Goal: Task Accomplishment & Management: Use online tool/utility

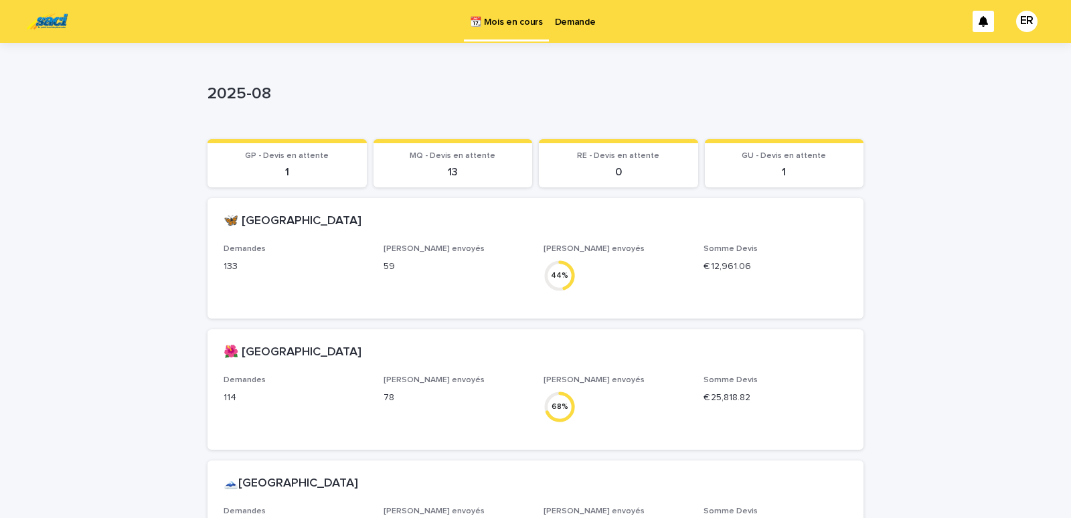
click at [577, 22] on p "Demande" at bounding box center [575, 14] width 41 height 28
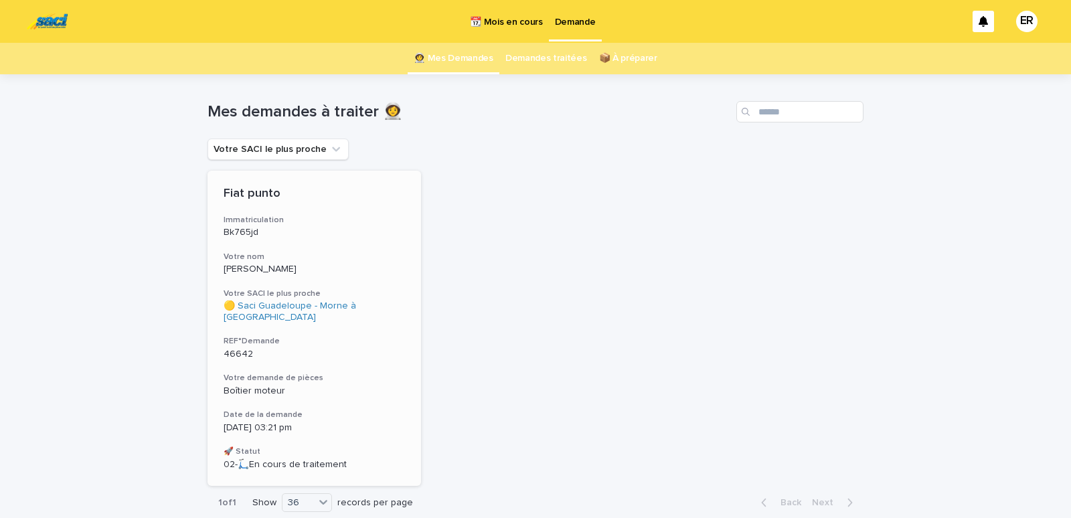
click at [283, 270] on p "[PERSON_NAME]" at bounding box center [313, 269] width 181 height 11
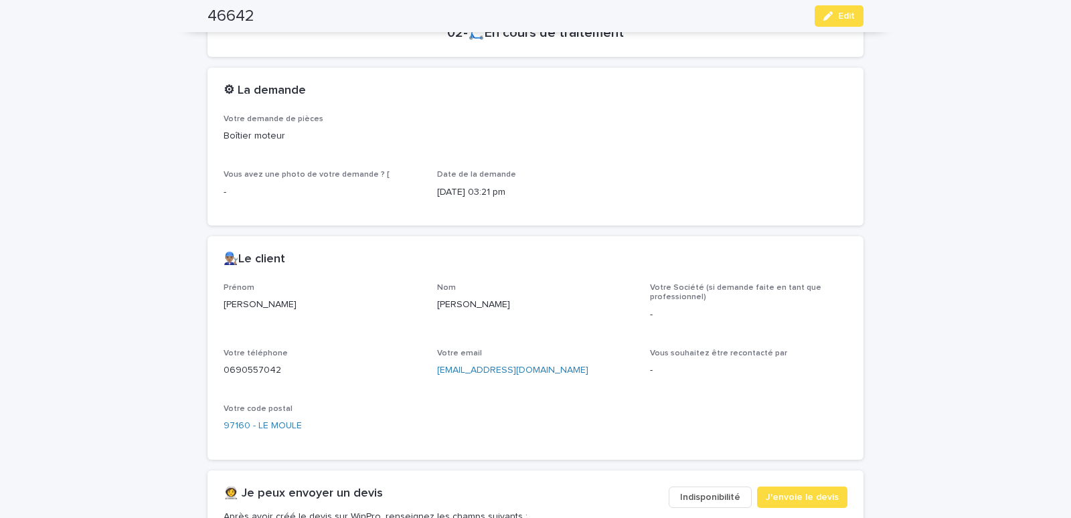
scroll to position [626, 0]
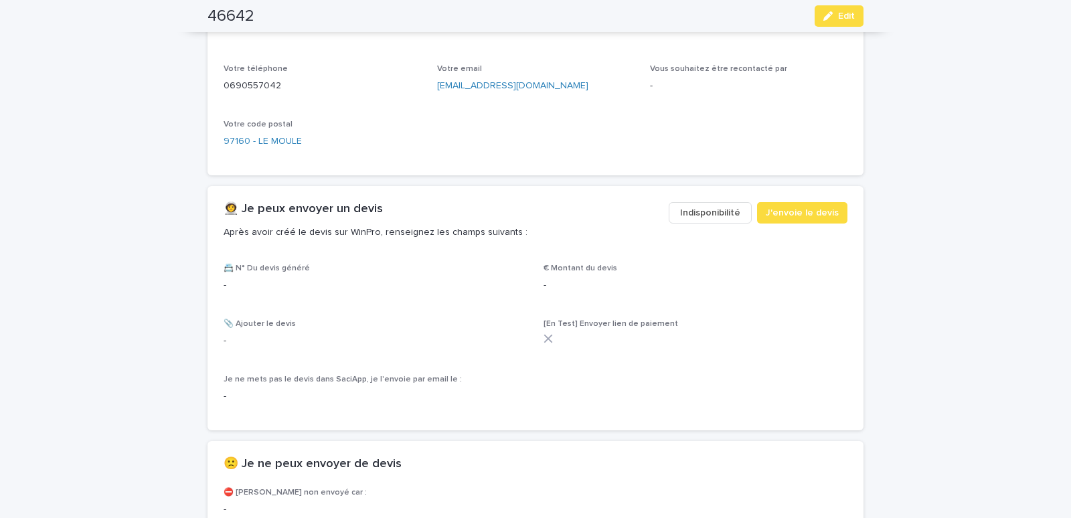
click at [700, 208] on span "Indisponibilité" at bounding box center [710, 212] width 60 height 13
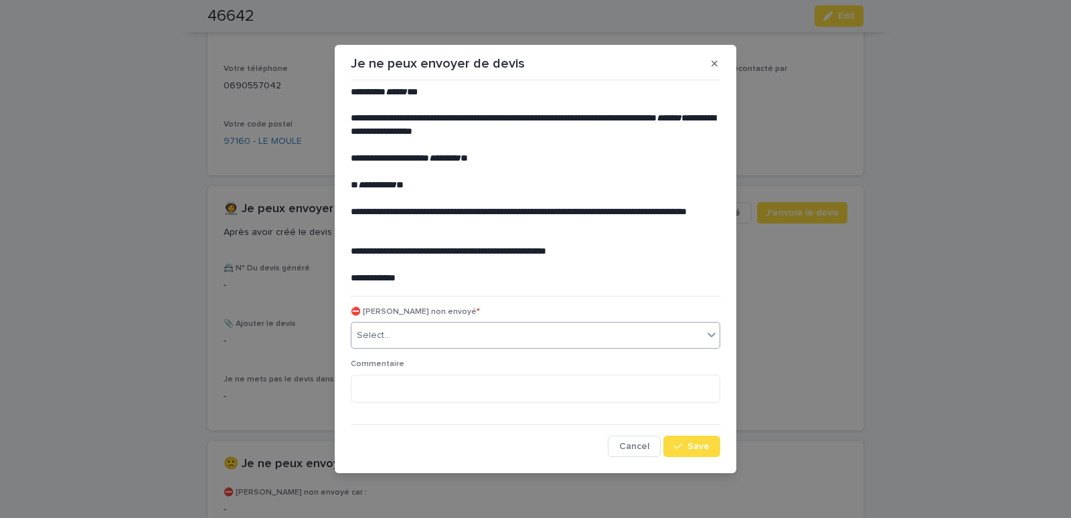
click at [428, 335] on div "Select..." at bounding box center [526, 336] width 351 height 22
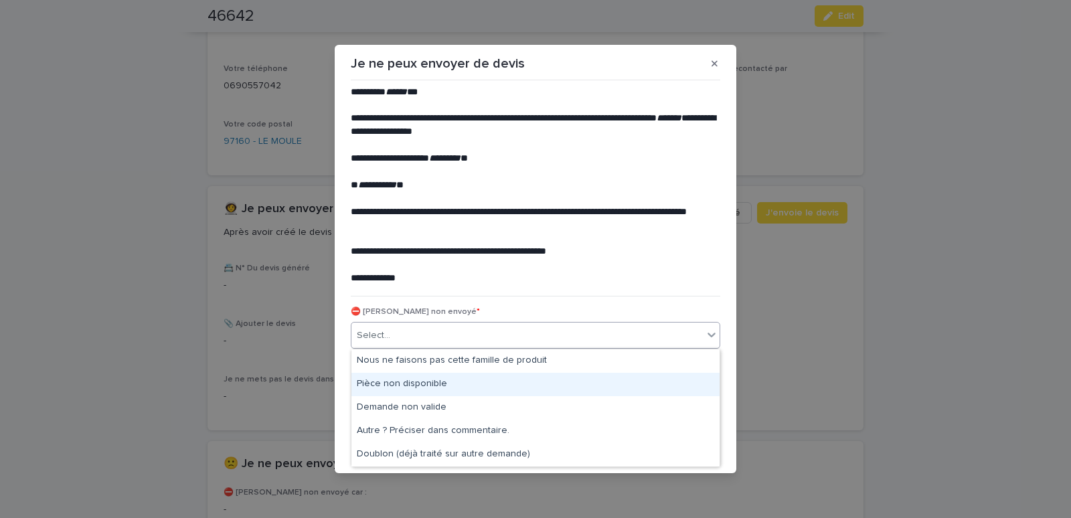
click at [402, 380] on div "Pièce non disponible" at bounding box center [535, 384] width 368 height 23
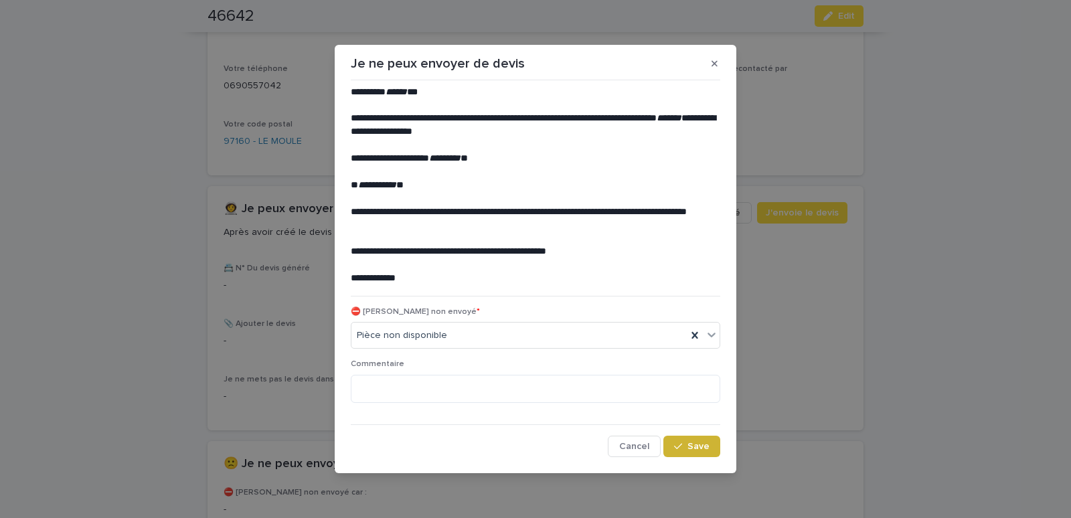
click at [686, 446] on div "button" at bounding box center [680, 446] width 13 height 9
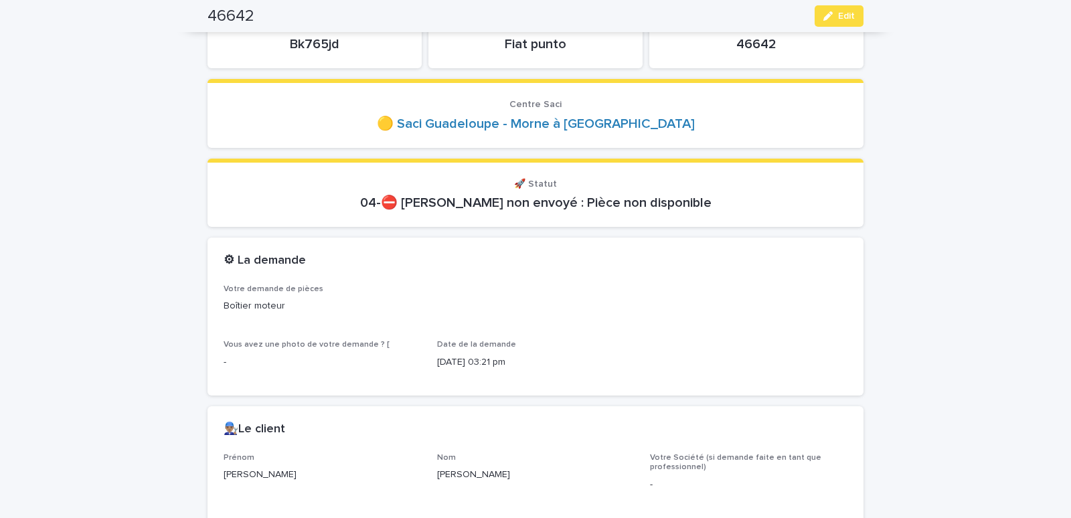
scroll to position [0, 0]
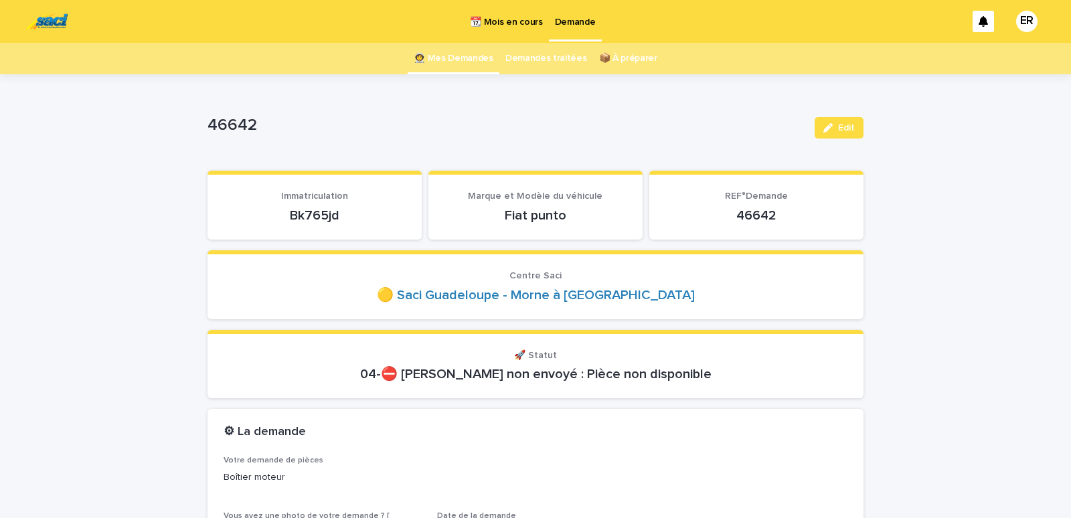
click at [460, 59] on link "👩‍🚀 Mes Demandes" at bounding box center [454, 58] width 80 height 31
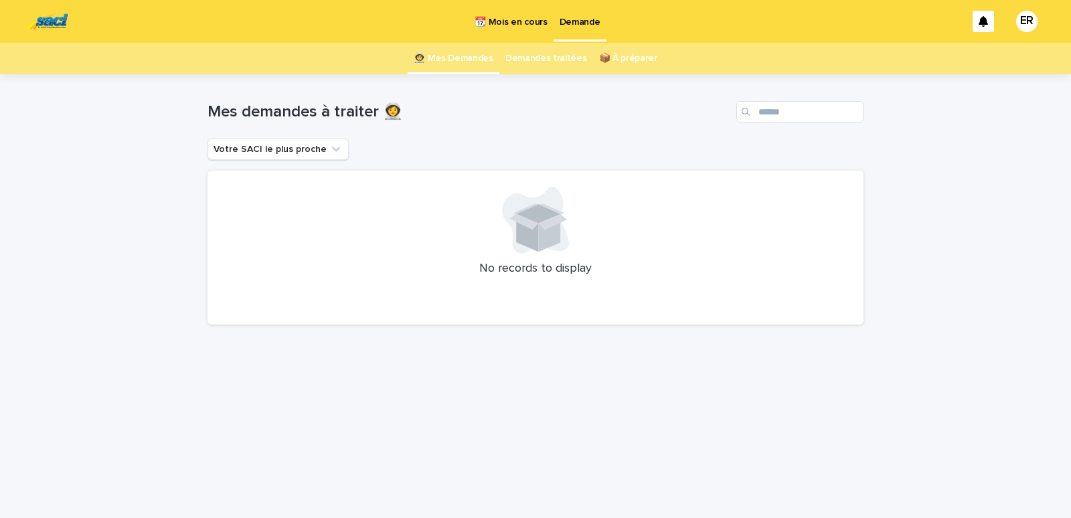
click at [494, 19] on p "📆 Mois en cours" at bounding box center [510, 14] width 72 height 28
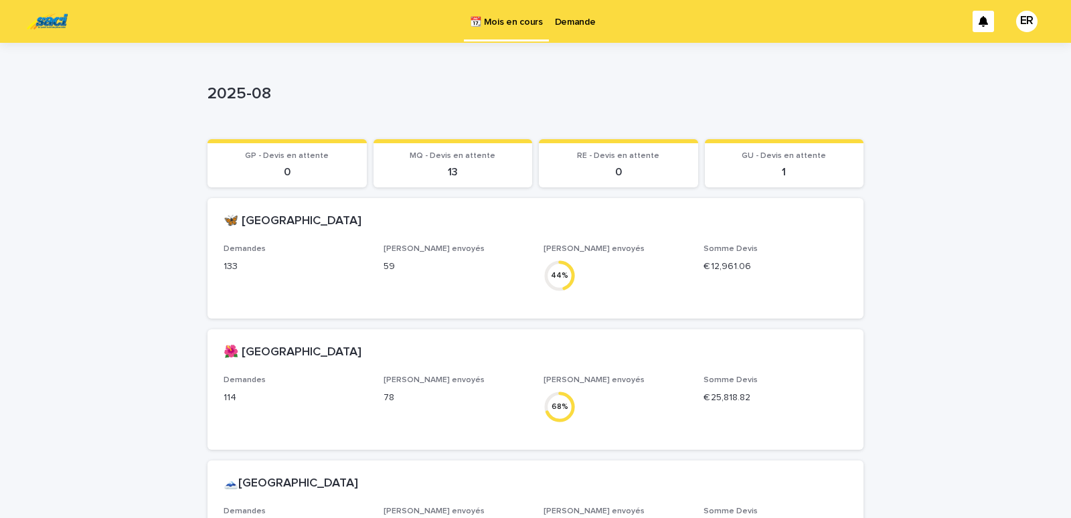
click at [576, 21] on p "Demande" at bounding box center [575, 14] width 41 height 28
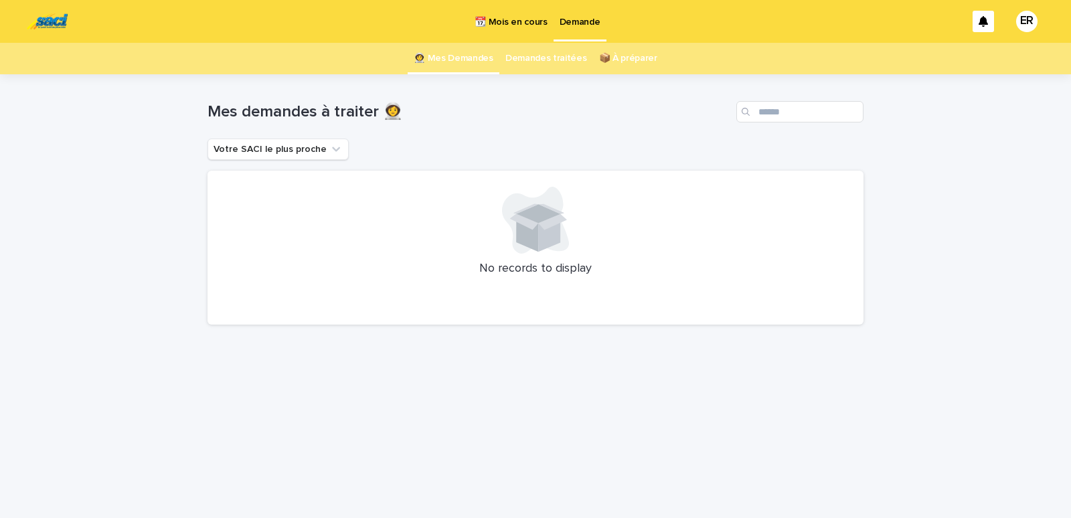
click at [524, 24] on p "📆 Mois en cours" at bounding box center [510, 14] width 72 height 28
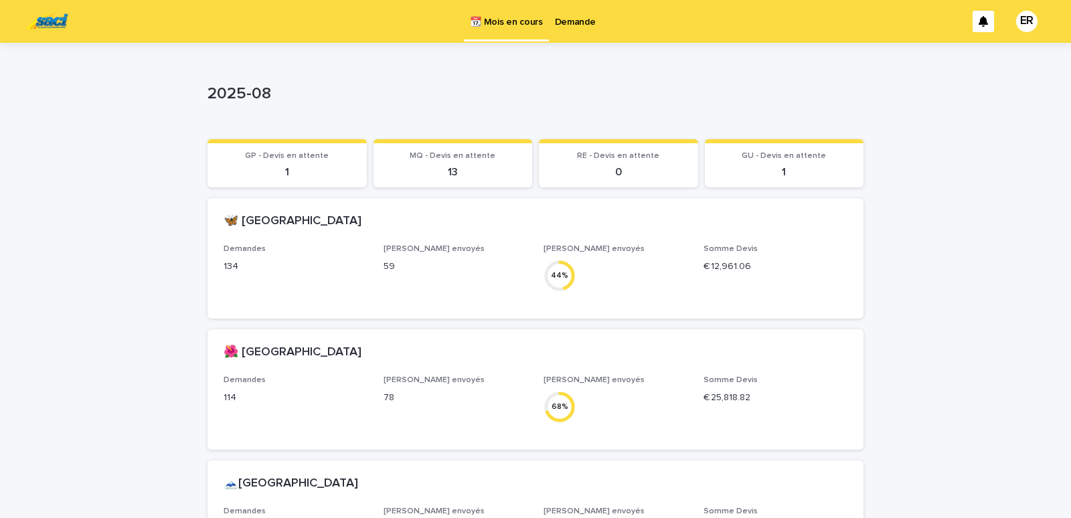
click at [569, 22] on p "Demande" at bounding box center [575, 14] width 41 height 28
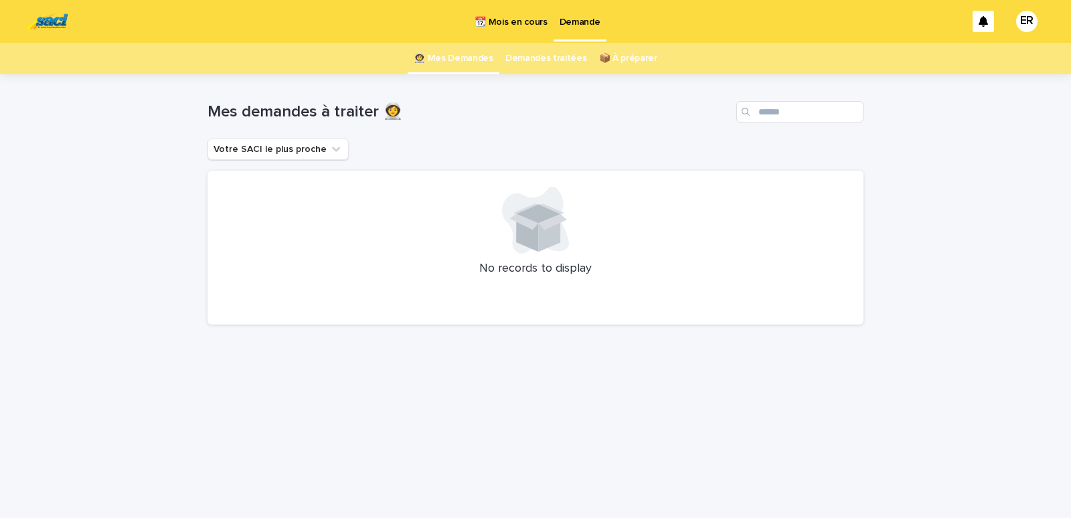
click at [506, 19] on p "📆 Mois en cours" at bounding box center [510, 14] width 72 height 28
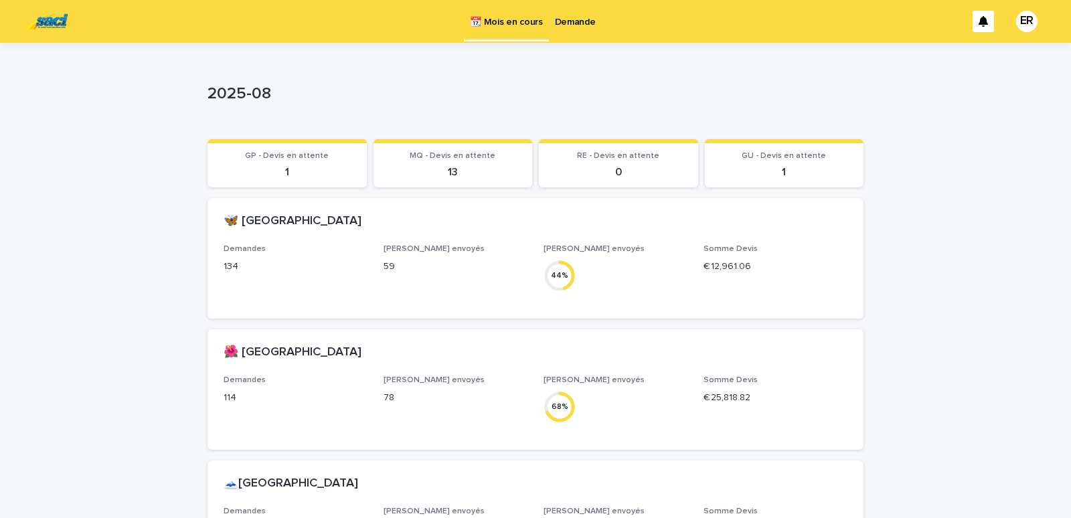
click at [561, 19] on p "Demande" at bounding box center [575, 14] width 41 height 28
